Goal: Find specific page/section: Find specific page/section

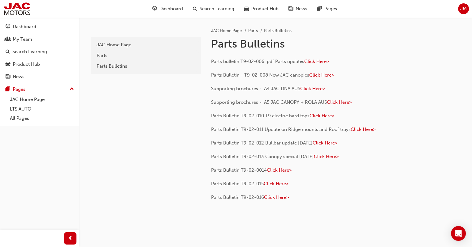
click at [329, 143] on span "Click Here>" at bounding box center [324, 143] width 25 height 6
click at [314, 62] on span "Click Here>" at bounding box center [316, 62] width 25 height 6
click at [268, 198] on span "Click Here>" at bounding box center [276, 198] width 25 height 6
